Goal: Book appointment/travel/reservation

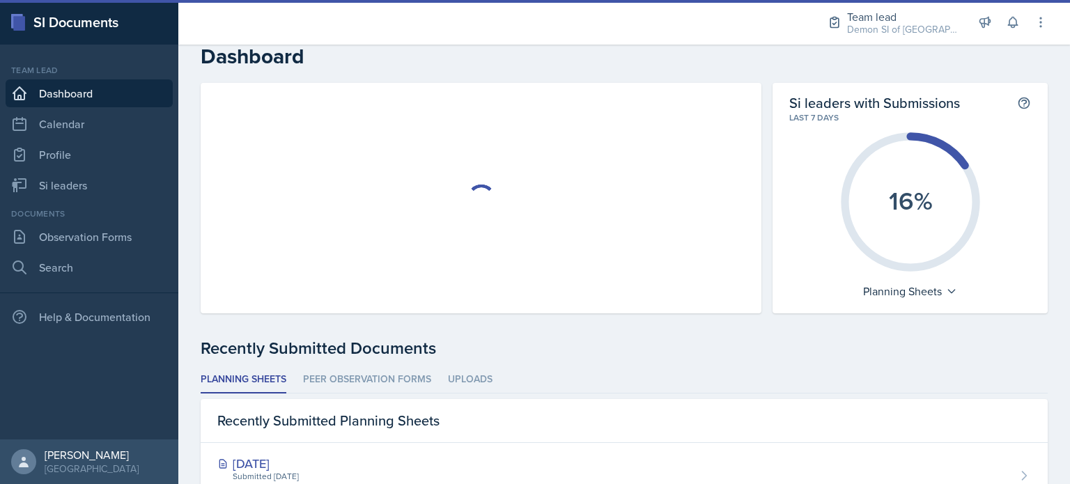
scroll to position [6, 0]
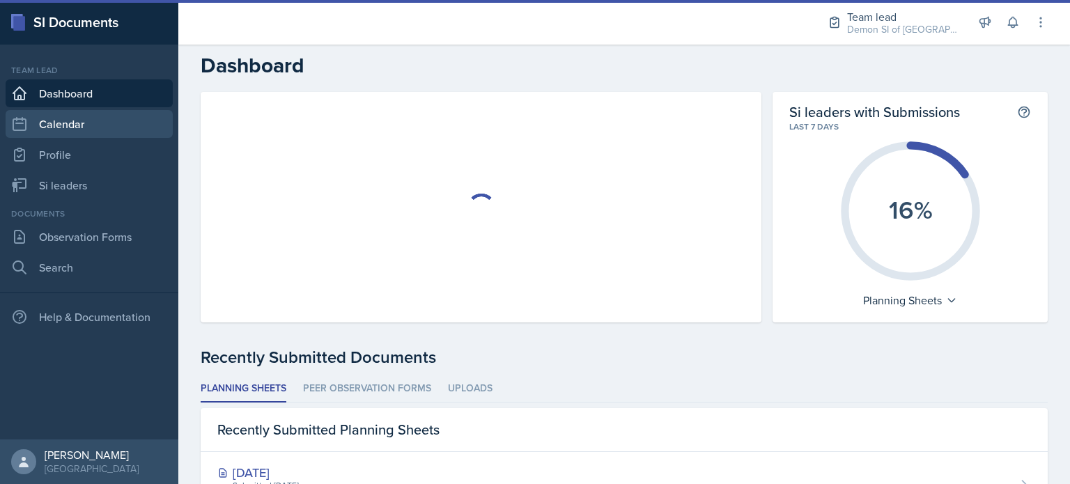
click at [84, 131] on link "Calendar" at bounding box center [89, 124] width 167 height 28
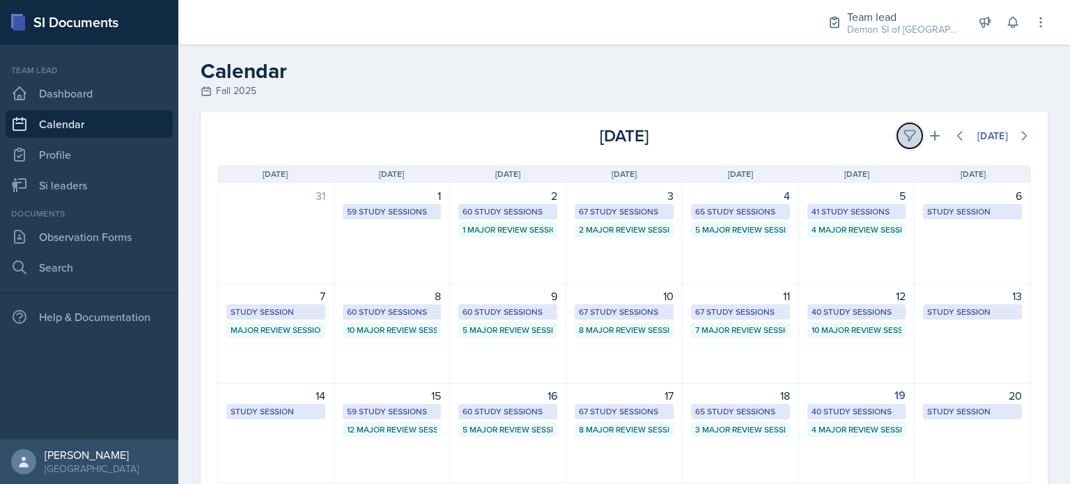
click at [903, 132] on icon at bounding box center [910, 136] width 14 height 14
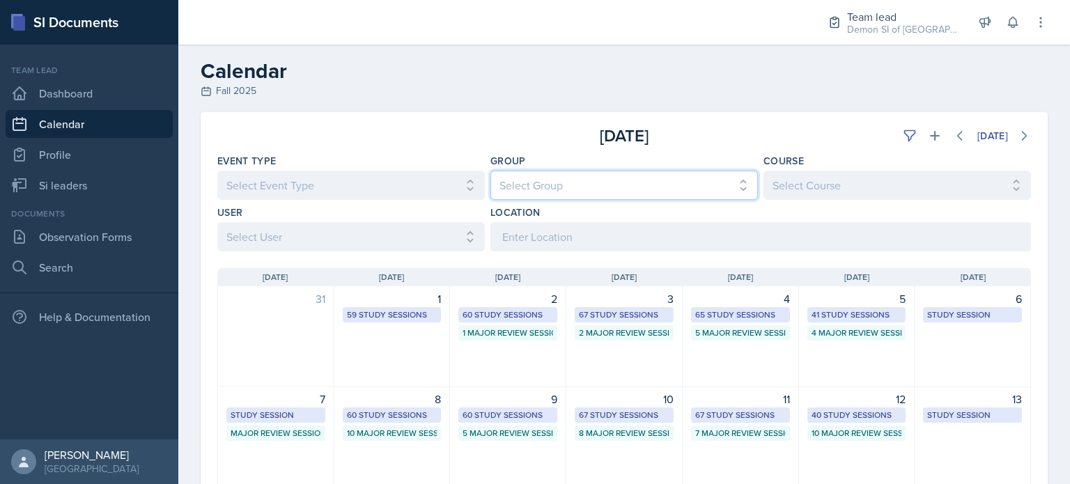
click at [542, 189] on select "Select Group All Demon SI of [GEOGRAPHIC_DATA] Les Mariettables Lion King Mamma…" at bounding box center [624, 185] width 268 height 29
select select "e892a4c8-123a-40ec-8aa5-ee50854cd130"
click at [490, 171] on select "Select Group All Demon SI of [GEOGRAPHIC_DATA] Les Mariettables Lion King Mamma…" at bounding box center [624, 185] width 268 height 29
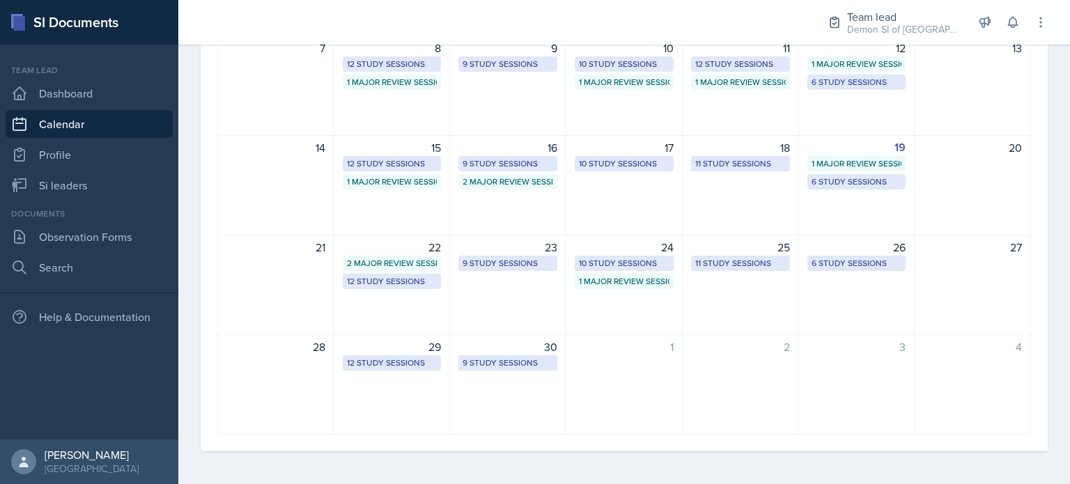
scroll to position [350, 0]
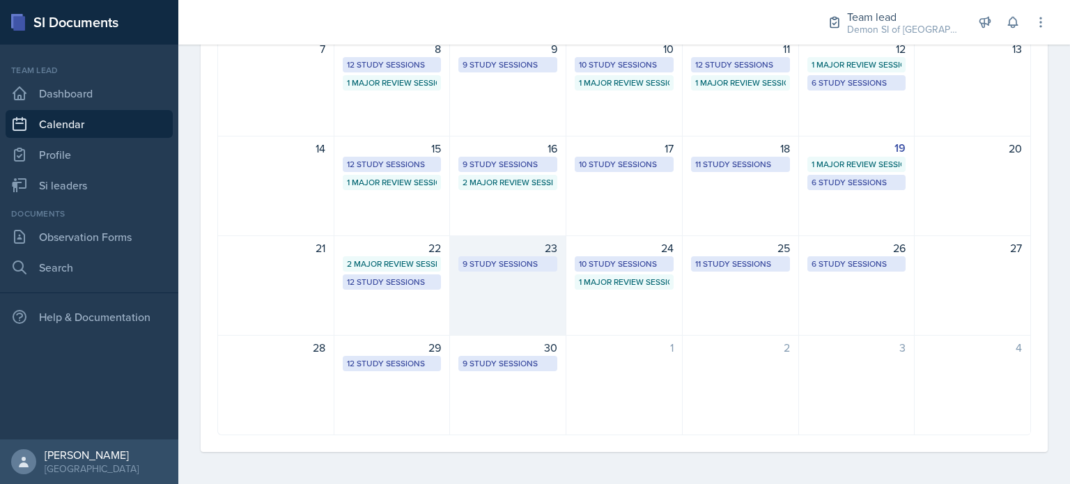
click at [493, 266] on div "9 Study Sessions" at bounding box center [508, 264] width 91 height 13
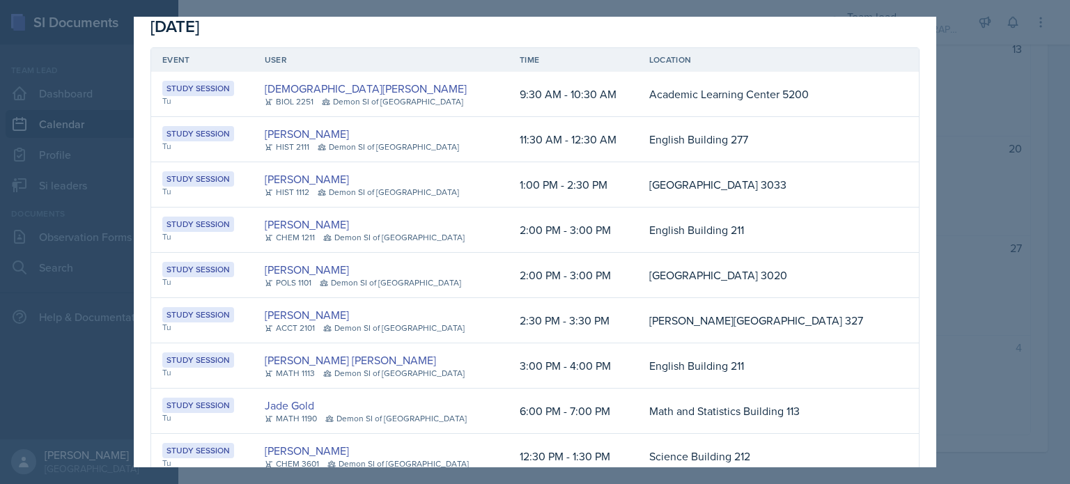
scroll to position [0, 0]
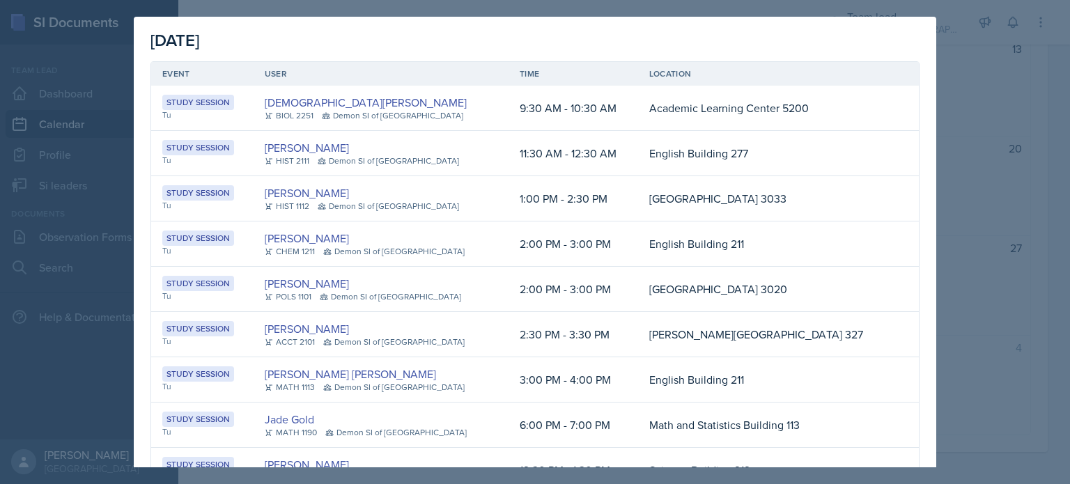
click at [967, 100] on div at bounding box center [535, 242] width 1070 height 484
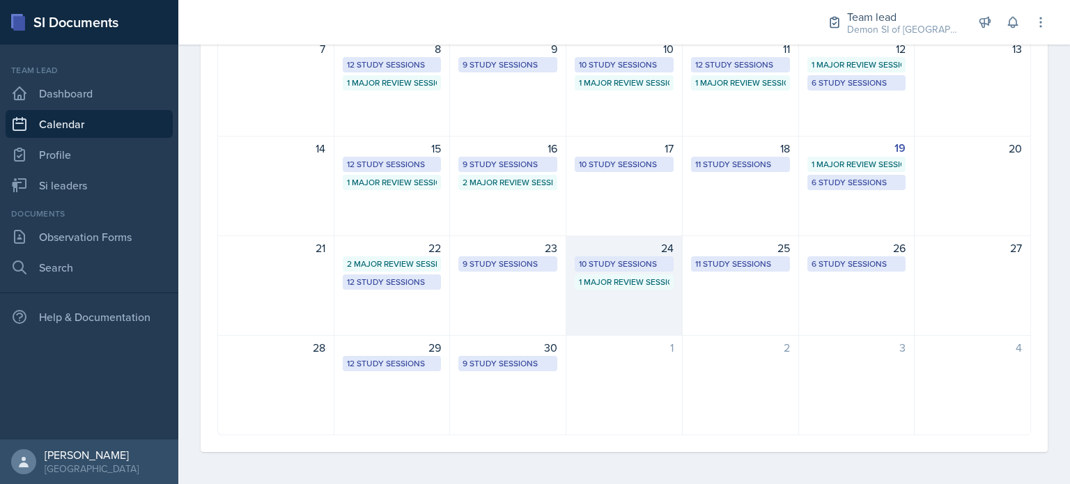
click at [611, 297] on div "24 10 Study Sessions 1 Major Review Session" at bounding box center [624, 285] width 116 height 100
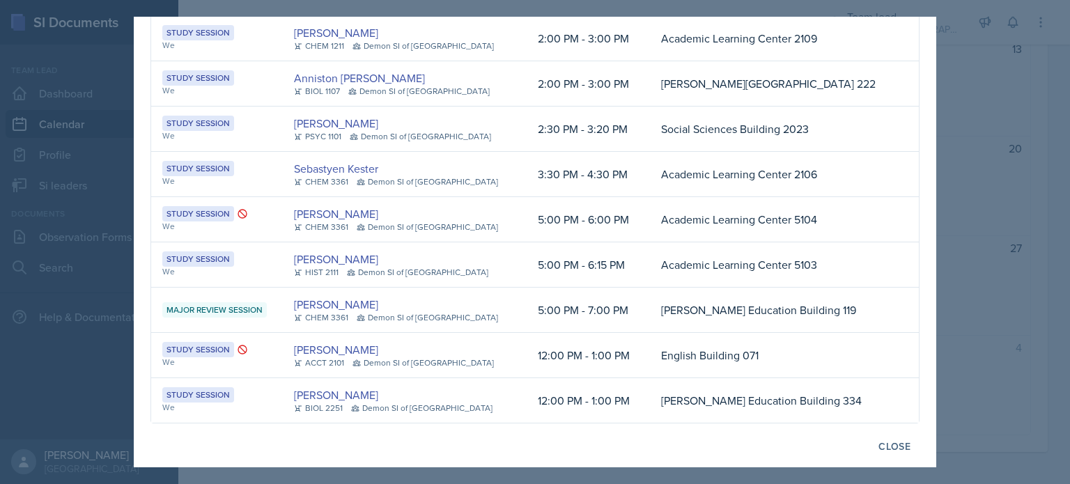
scroll to position [159, 0]
click at [881, 449] on div "Close" at bounding box center [895, 447] width 32 height 11
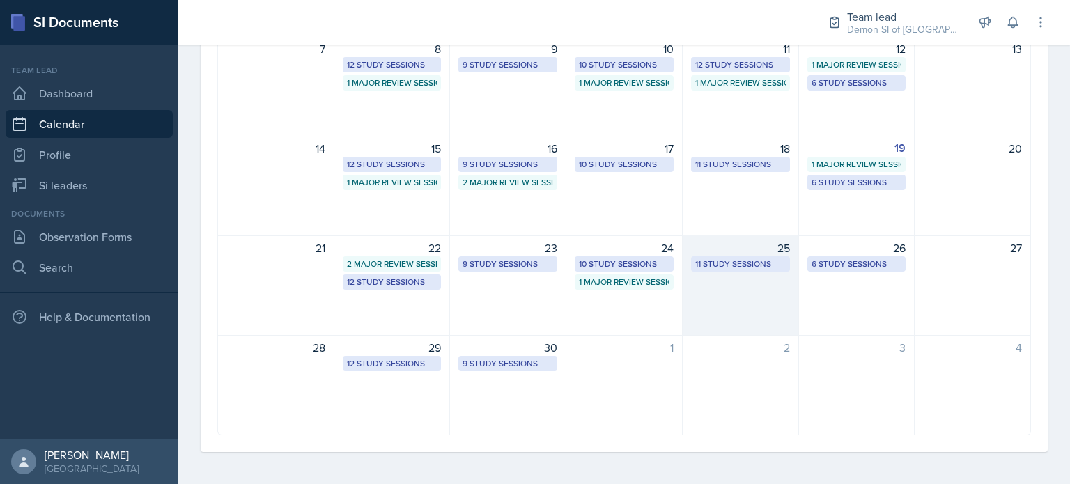
click at [739, 260] on div "11 Study Sessions" at bounding box center [740, 264] width 91 height 13
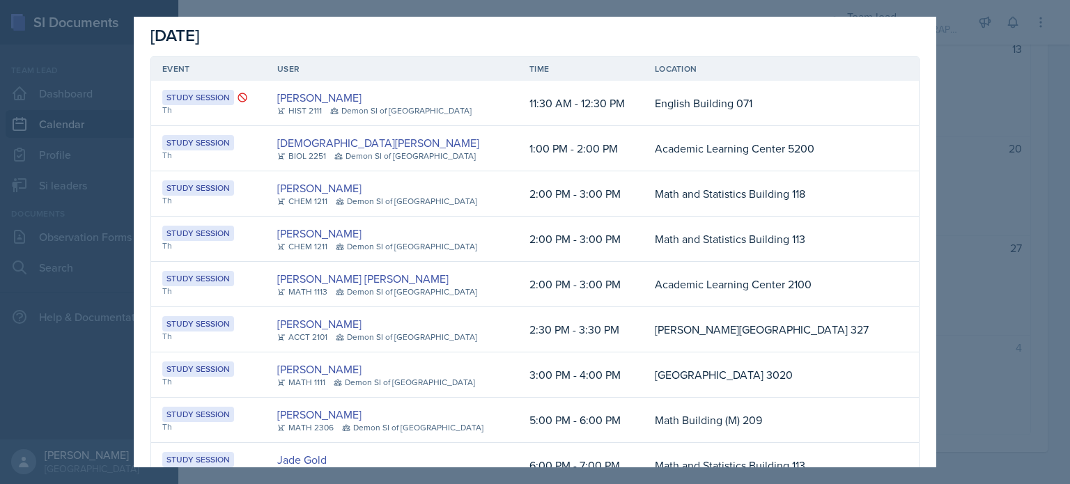
scroll to position [0, 0]
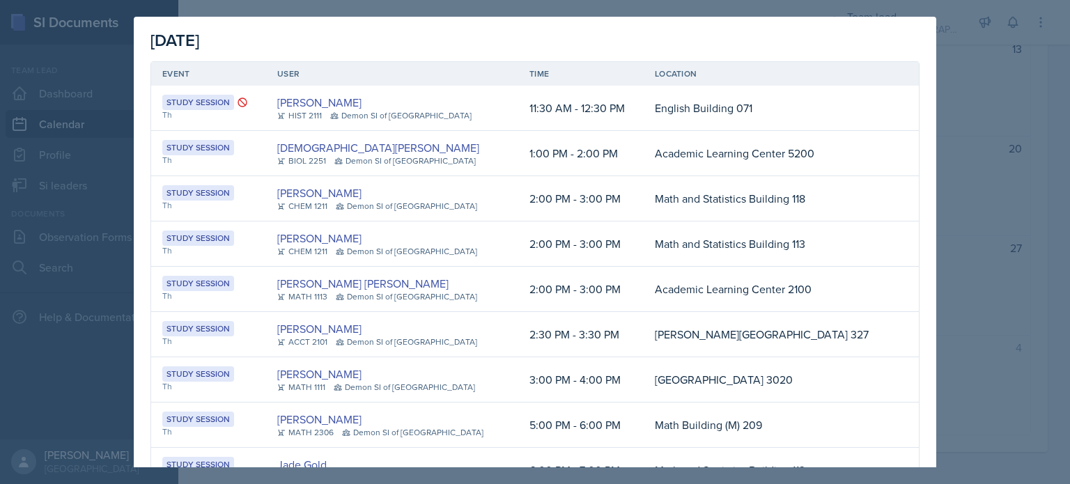
click at [739, 260] on td "Math and Statistics Building 113" at bounding box center [770, 244] width 252 height 45
click at [991, 90] on div at bounding box center [535, 242] width 1070 height 484
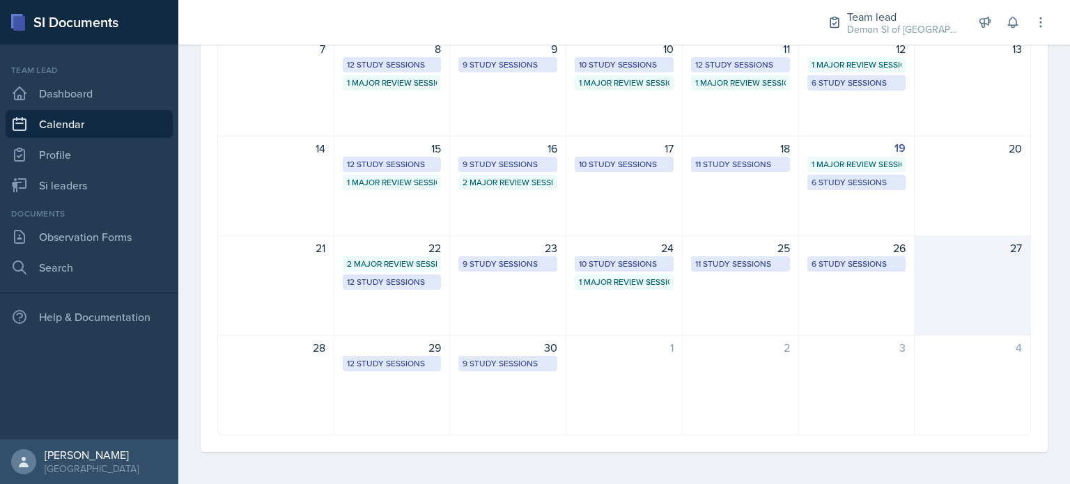
click at [931, 279] on div "27" at bounding box center [973, 285] width 116 height 100
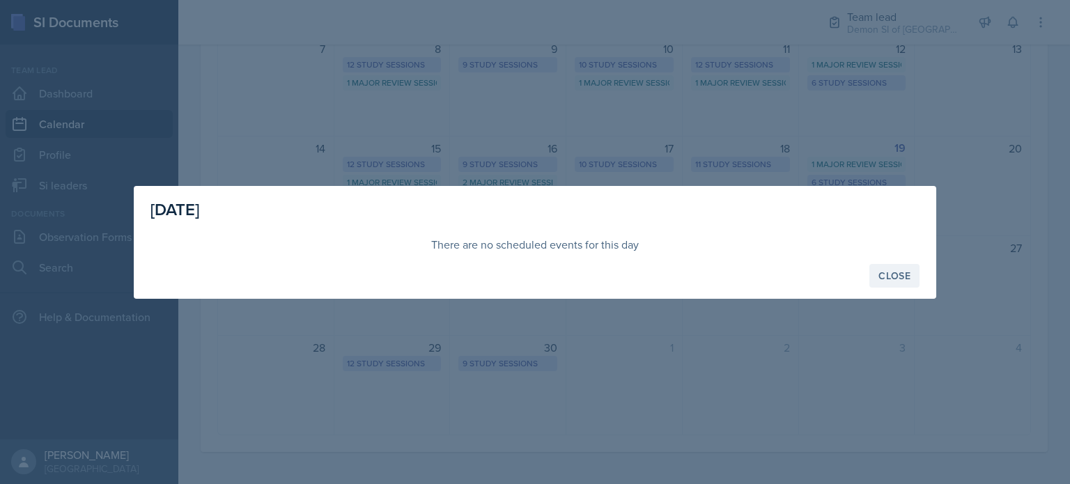
click at [917, 276] on button "Close" at bounding box center [894, 276] width 50 height 24
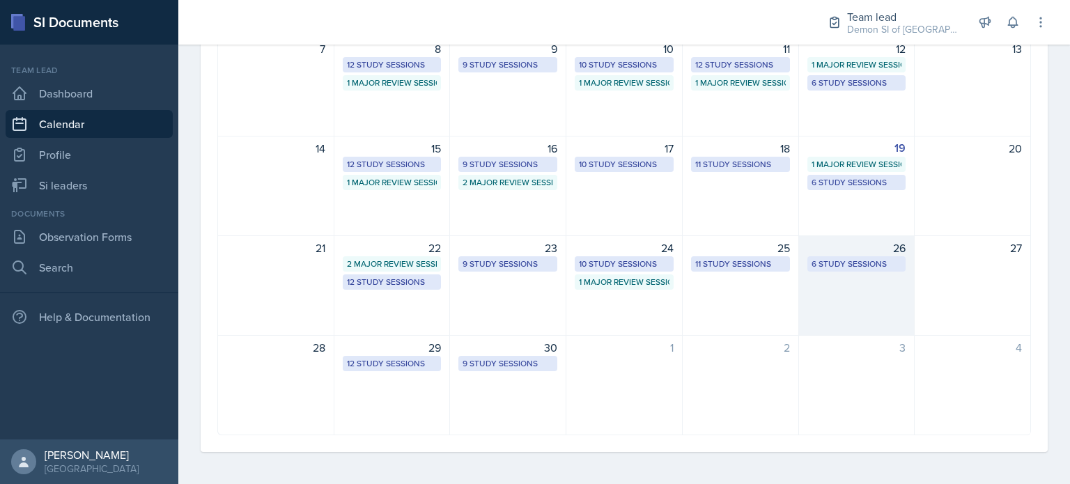
click at [881, 292] on div "26 6 Study Sessions" at bounding box center [857, 285] width 116 height 100
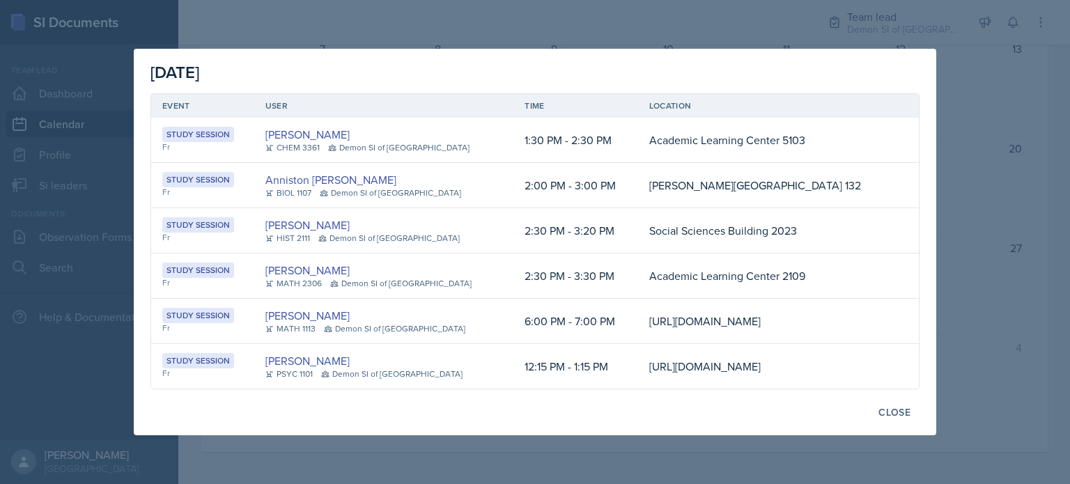
scroll to position [20, 0]
